Goal: Task Accomplishment & Management: Use online tool/utility

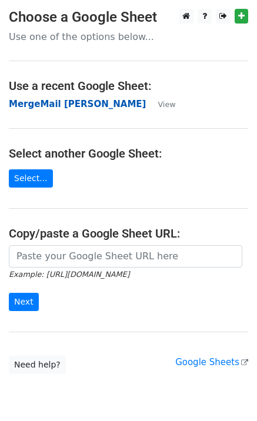
click at [97, 105] on strong "MergeMail [PERSON_NAME]" at bounding box center [77, 104] width 137 height 11
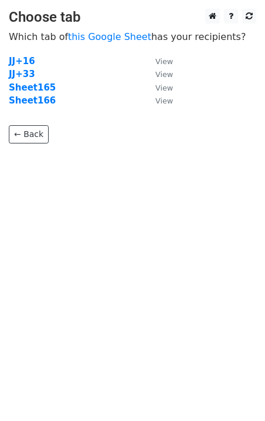
click at [39, 102] on strong "Sheet166" at bounding box center [32, 100] width 47 height 11
click at [33, 102] on strong "Sheet166" at bounding box center [32, 100] width 47 height 11
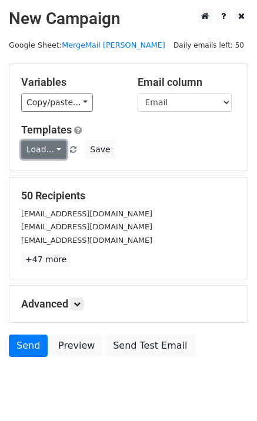
click at [43, 144] on link "Load..." at bounding box center [43, 149] width 45 height 18
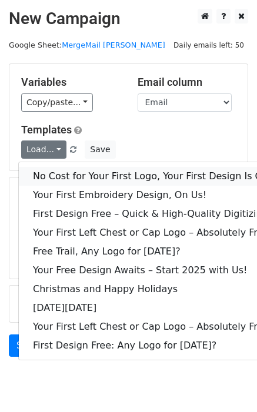
click at [64, 171] on link "No Cost for Your First Logo, Your First Design Is On Us!" at bounding box center [160, 176] width 282 height 19
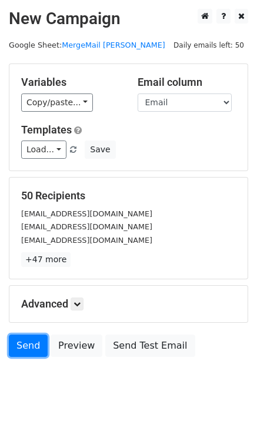
drag, startPoint x: 20, startPoint y: 339, endPoint x: 2, endPoint y: 351, distance: 21.2
click at [20, 337] on link "Send" at bounding box center [28, 345] width 39 height 22
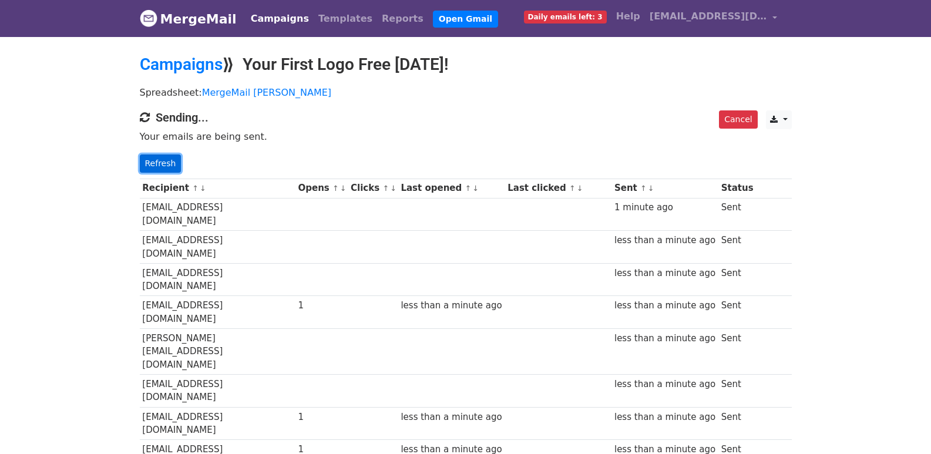
click at [153, 154] on link "Refresh" at bounding box center [161, 163] width 42 height 18
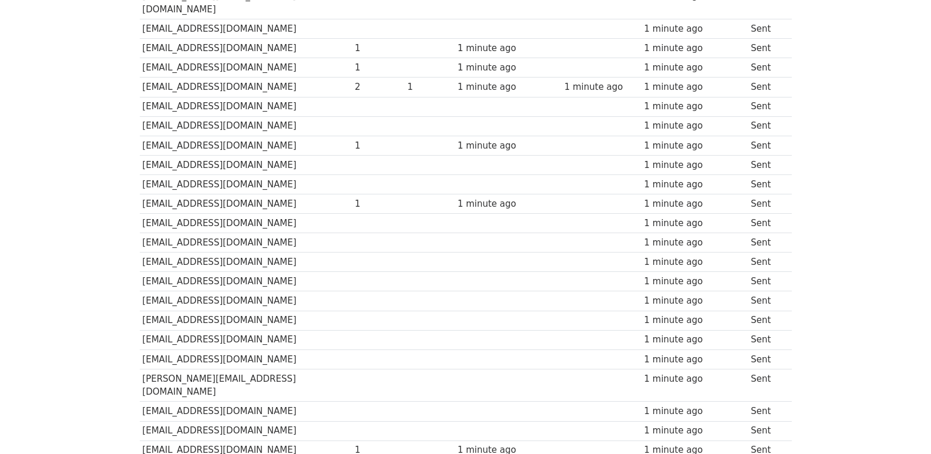
scroll to position [470, 0]
